Goal: Task Accomplishment & Management: Complete application form

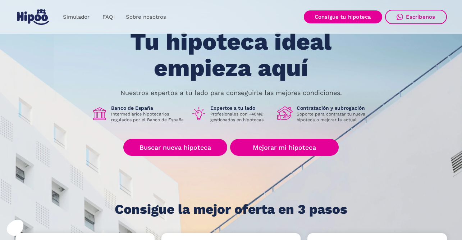
scroll to position [108, 0]
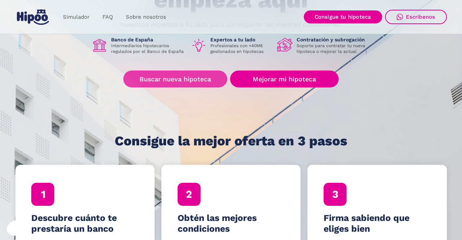
click at [172, 81] on link "Buscar nueva hipoteca" at bounding box center [175, 79] width 104 height 17
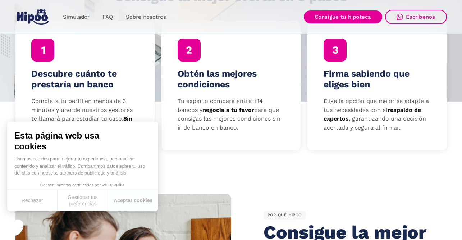
scroll to position [360, 0]
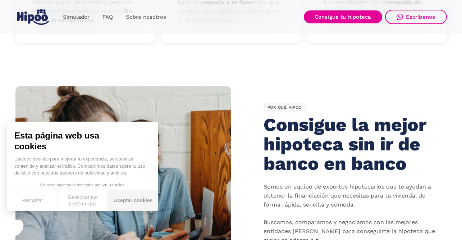
click at [115, 201] on button "Aceptar cookies" at bounding box center [133, 200] width 50 height 21
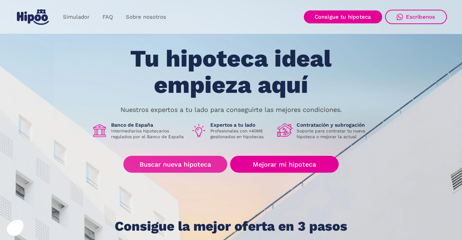
scroll to position [0, 0]
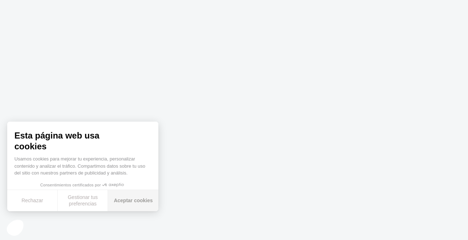
click at [122, 201] on button "Aceptar cookies" at bounding box center [133, 200] width 50 height 21
